Goal: Find specific page/section

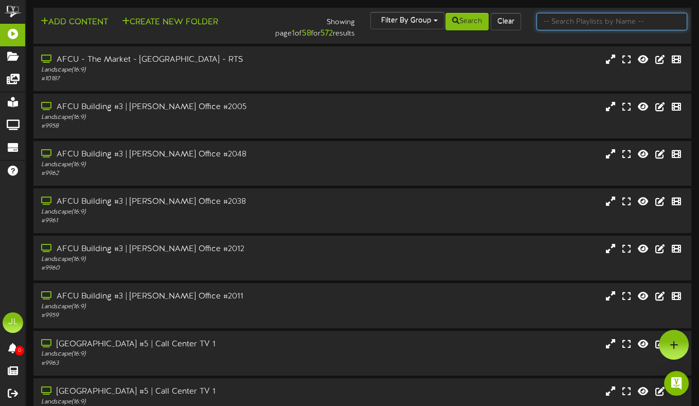
click at [550, 22] on input "text" at bounding box center [611, 21] width 151 height 17
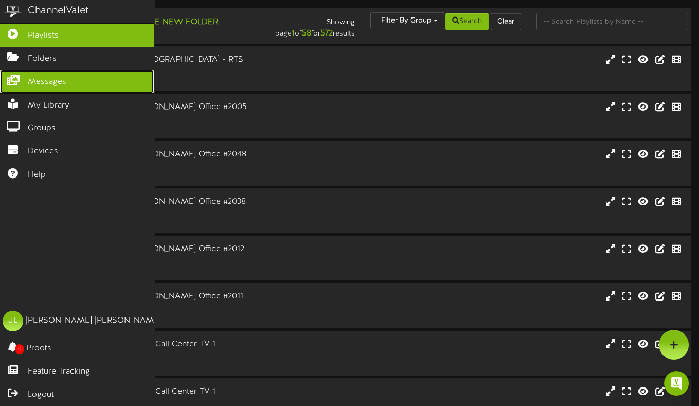
click at [23, 83] on link "Messages" at bounding box center [77, 81] width 154 height 23
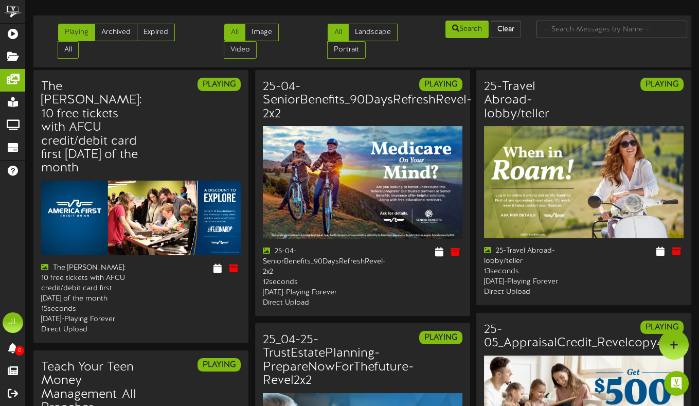
click at [557, 28] on input "text" at bounding box center [611, 29] width 151 height 17
type input "certificate"
click at [474, 33] on button "Search" at bounding box center [466, 29] width 43 height 17
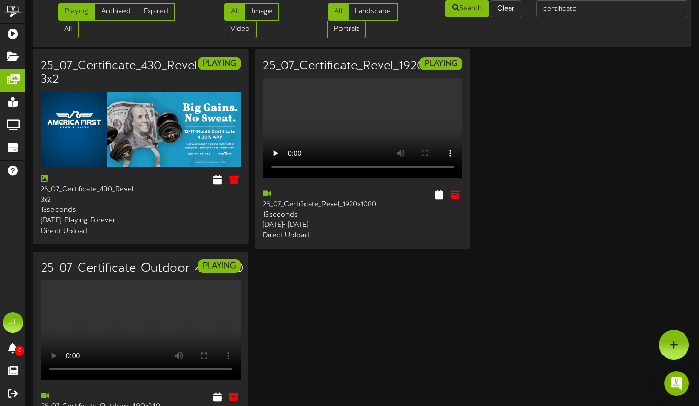
scroll to position [5, 0]
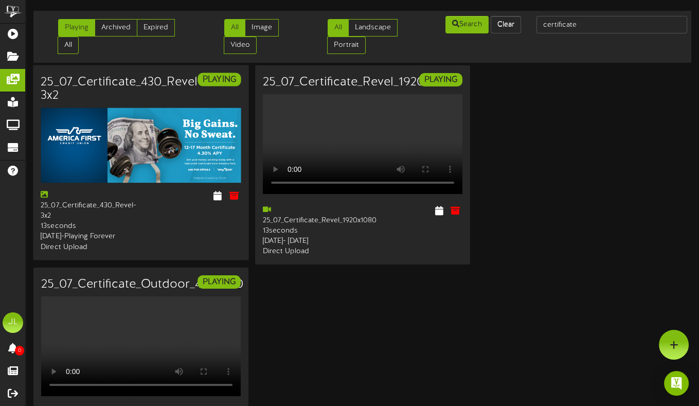
click at [179, 150] on img at bounding box center [141, 144] width 200 height 75
click at [172, 150] on img at bounding box center [141, 144] width 200 height 75
